Goal: Information Seeking & Learning: Compare options

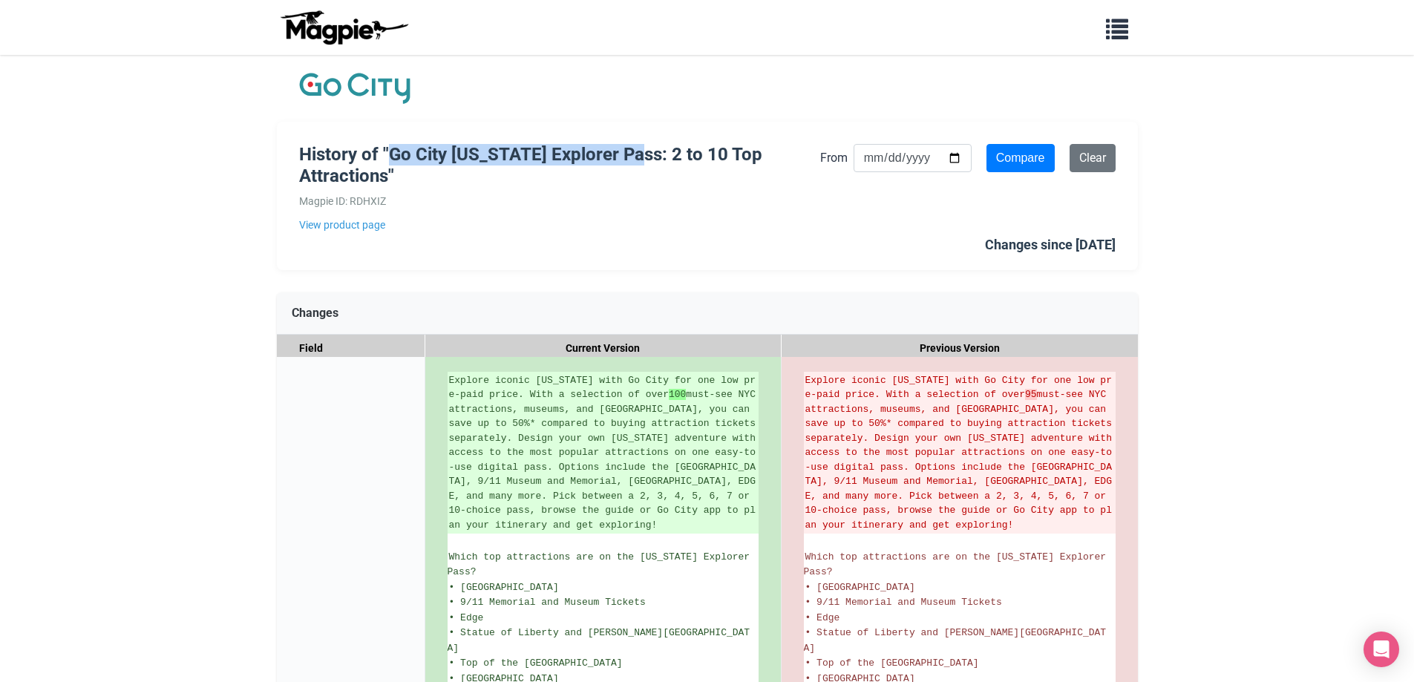
drag, startPoint x: 394, startPoint y: 155, endPoint x: 640, endPoint y: 156, distance: 245.6
click at [640, 156] on h1 "History of "Go City New York Explorer Pass: 2 to 10 Top Attractions"" at bounding box center [559, 165] width 521 height 43
copy h1 "Go City New York Explorer Pass"
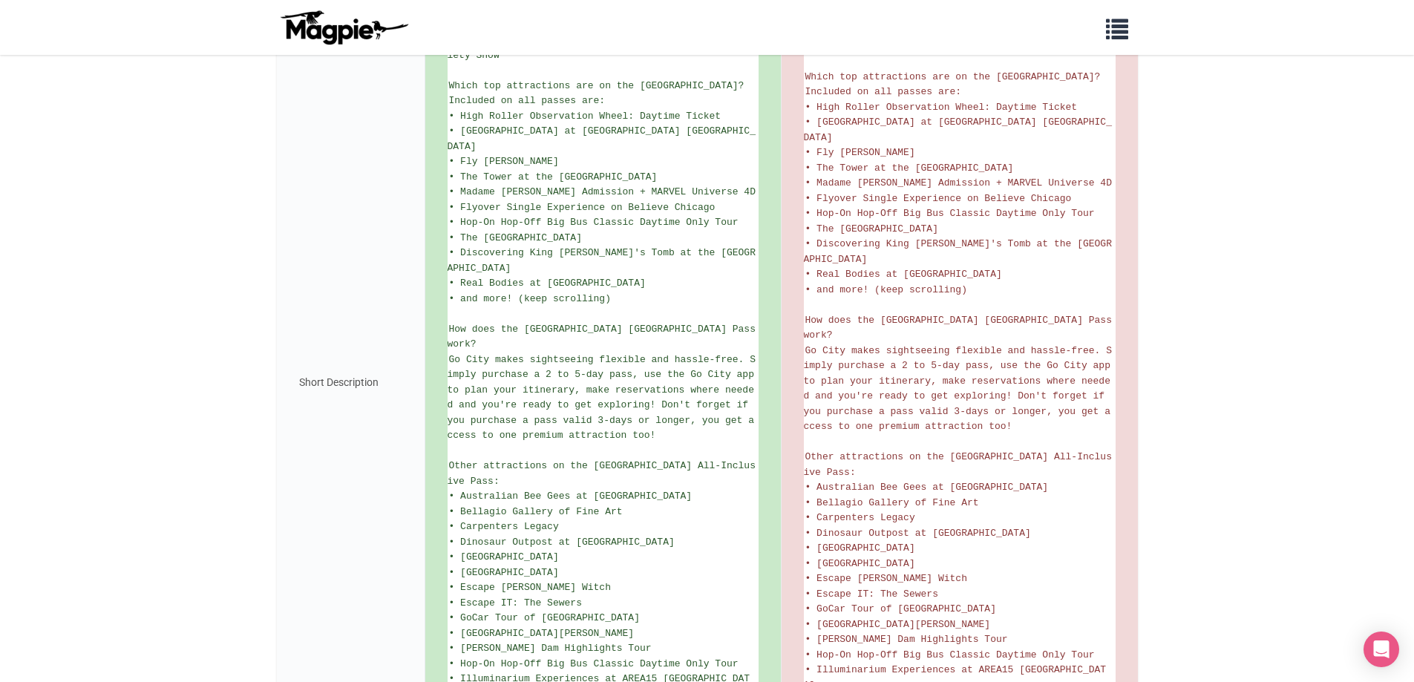
scroll to position [965, 0]
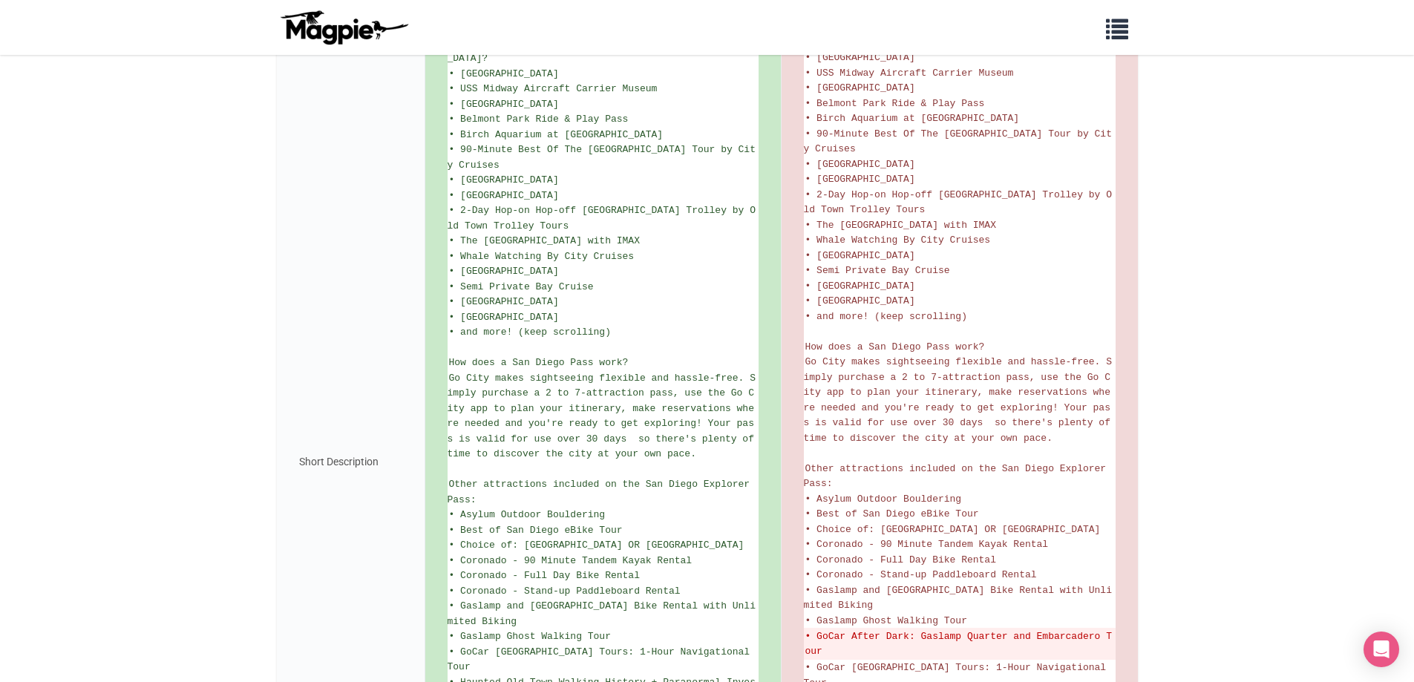
scroll to position [816, 0]
